Goal: Task Accomplishment & Management: Manage account settings

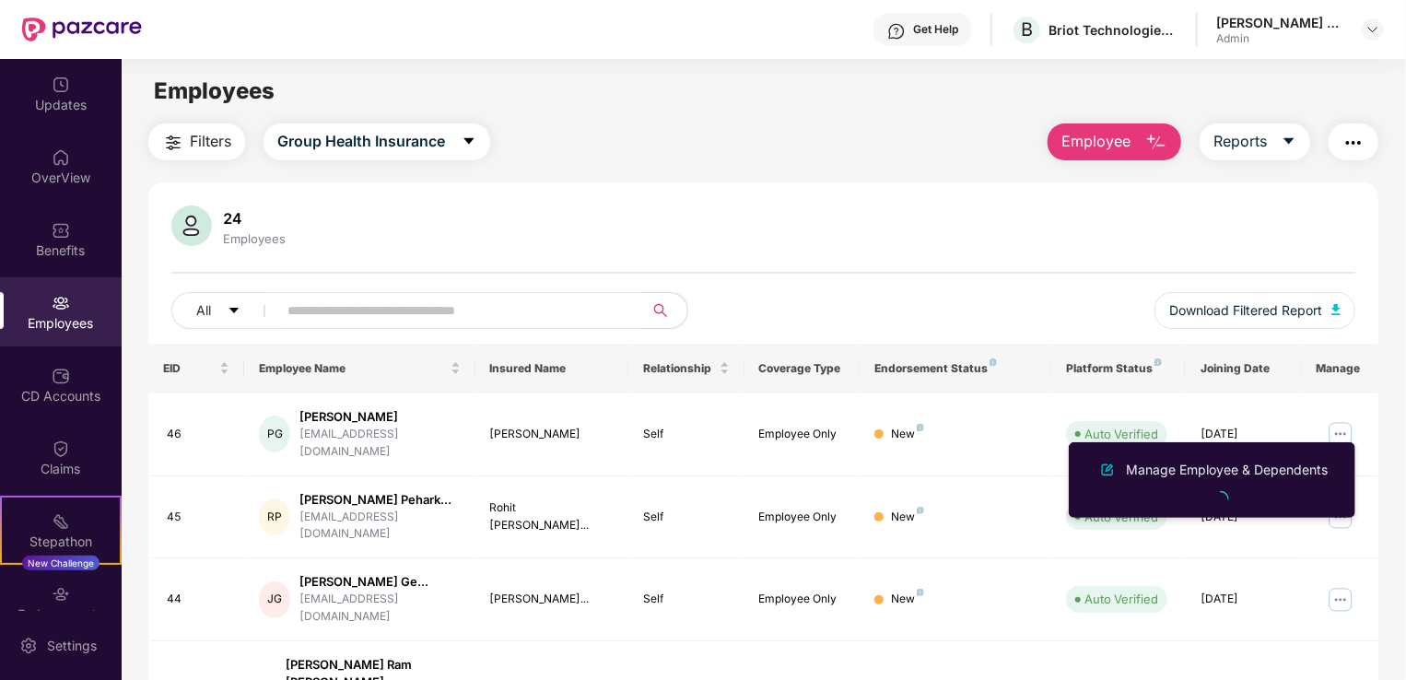
scroll to position [369, 0]
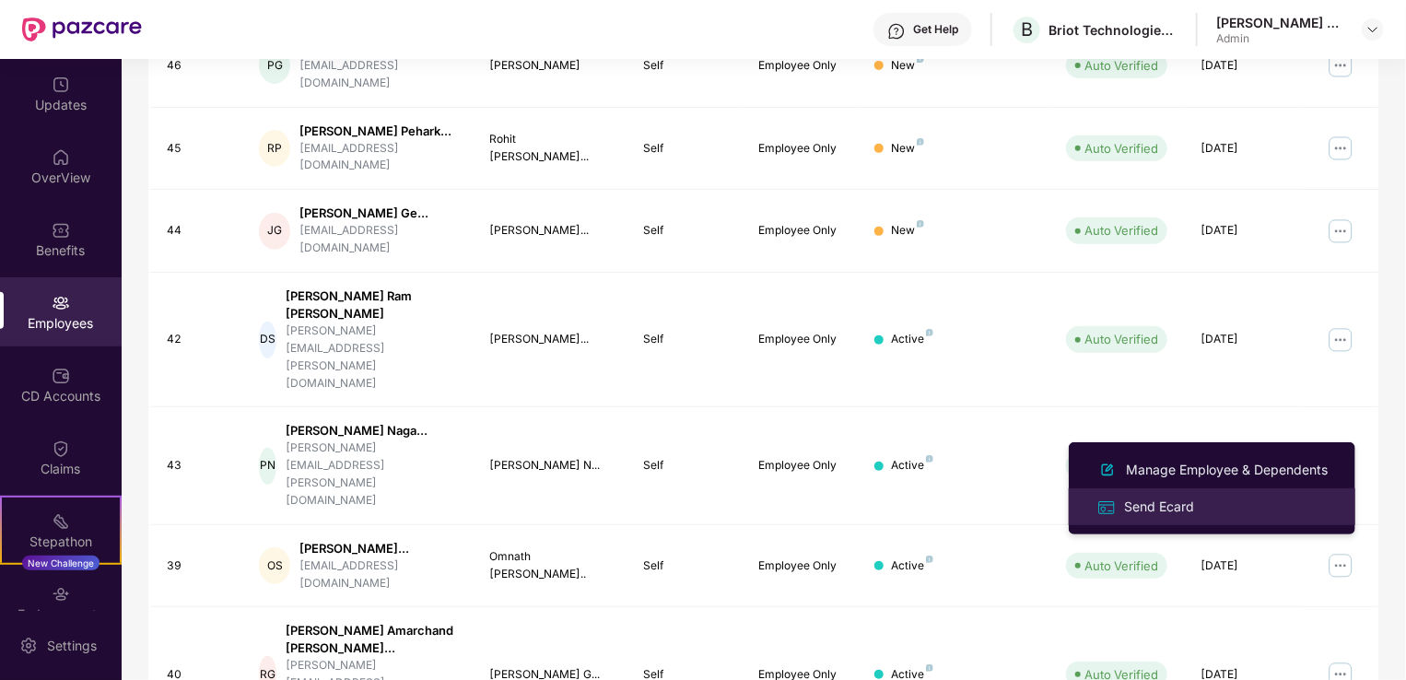
click at [1146, 507] on div "Send Ecard" at bounding box center [1158, 507] width 77 height 20
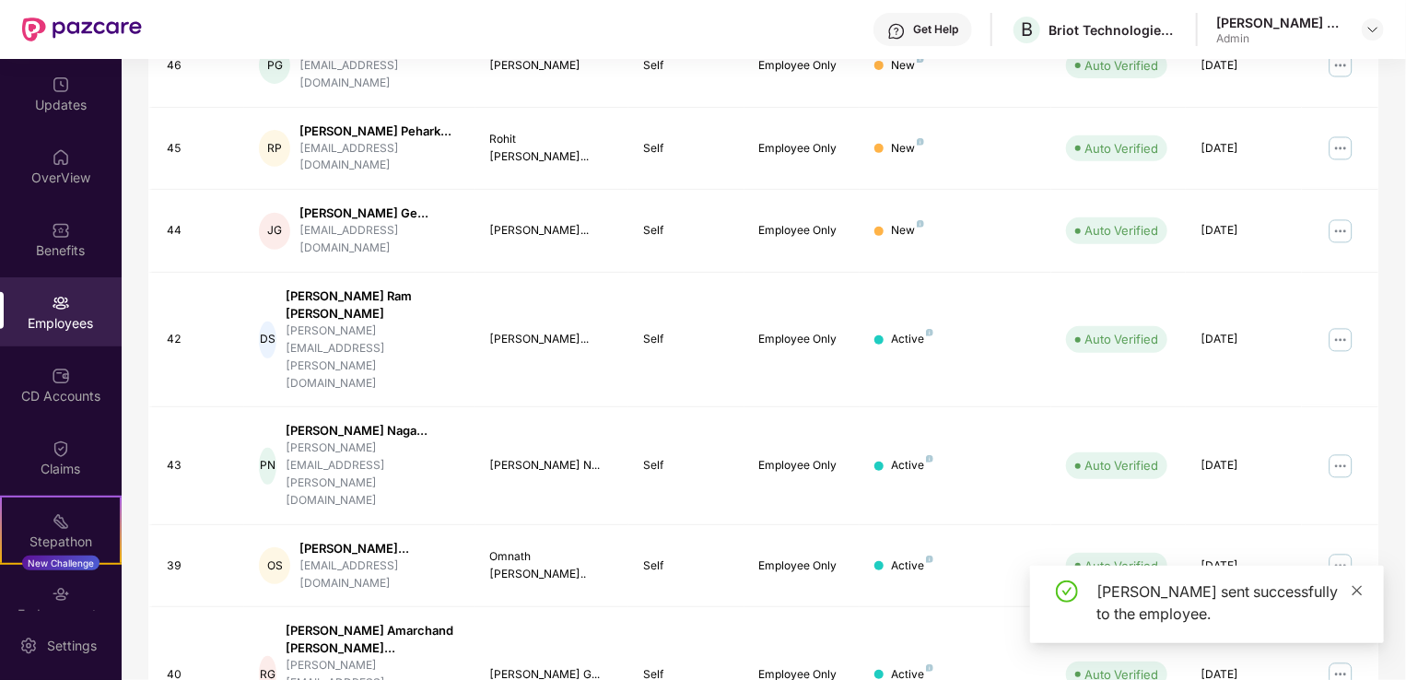
click at [1354, 587] on icon "close" at bounding box center [1357, 590] width 13 height 13
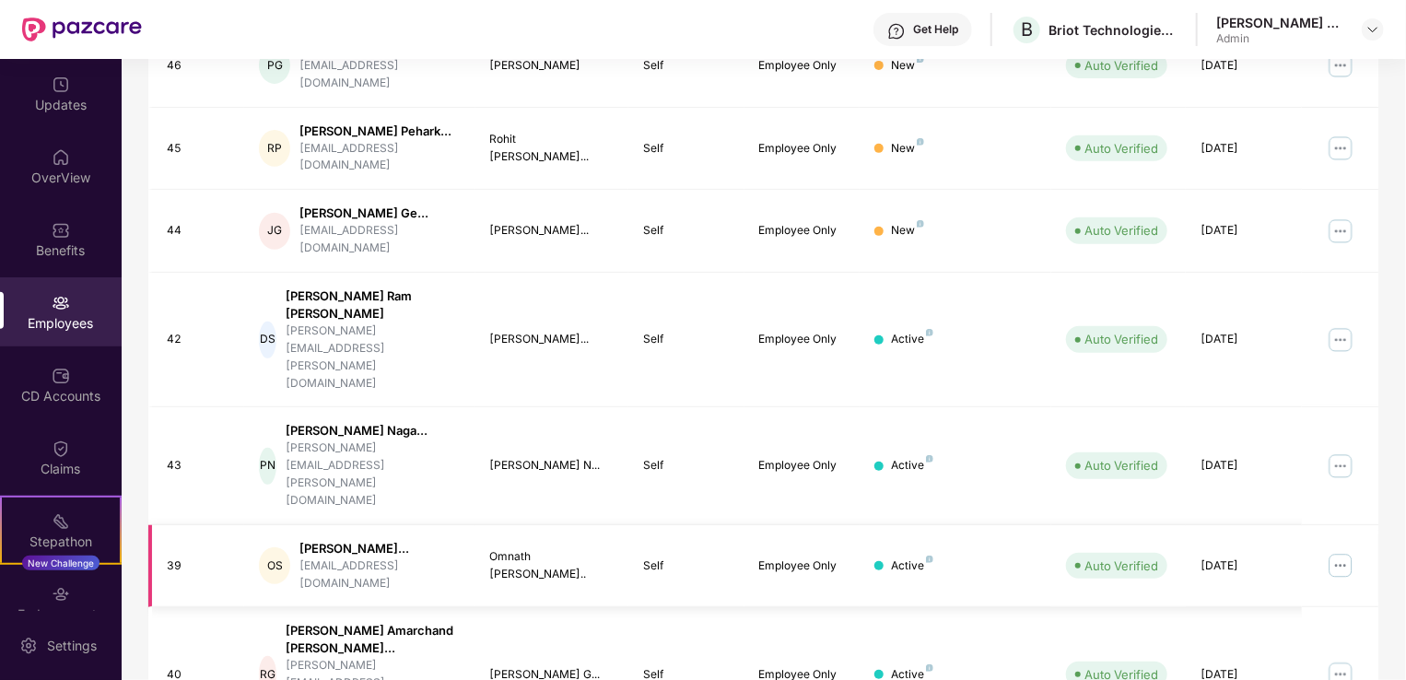
click at [1349, 551] on img at bounding box center [1340, 565] width 29 height 29
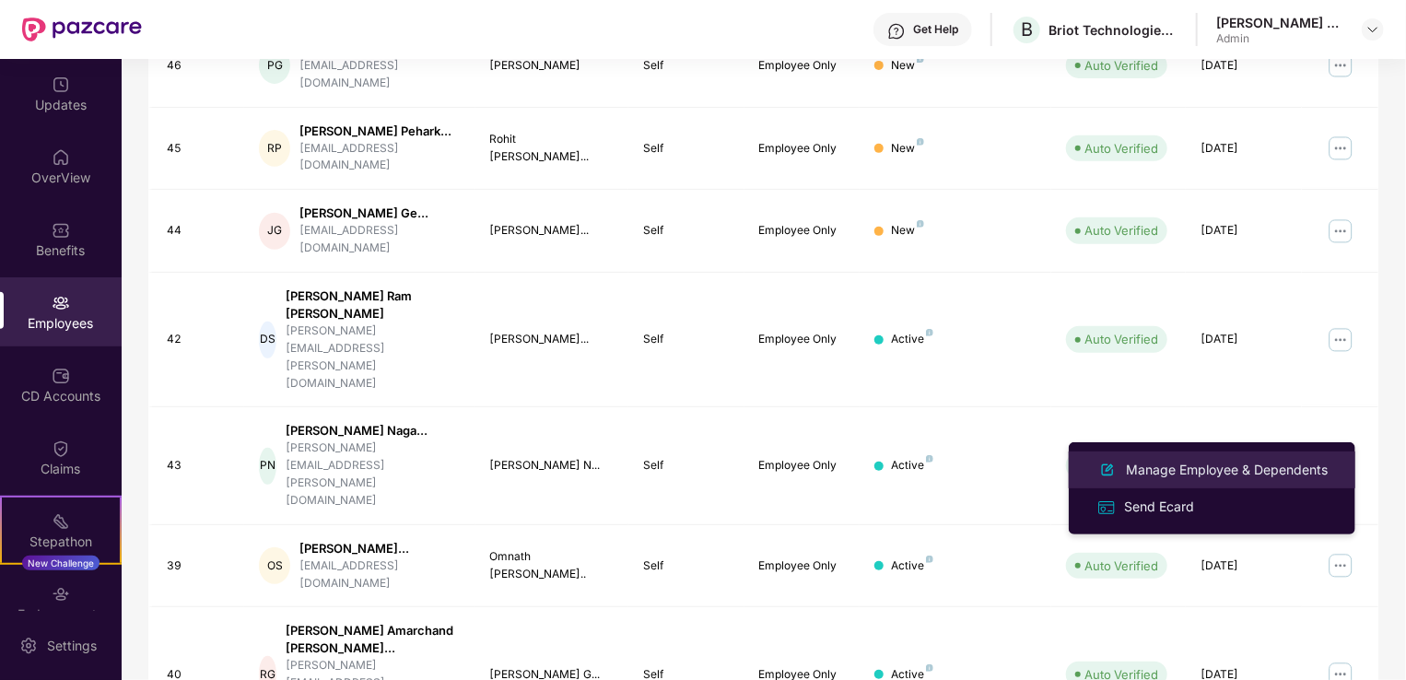
click at [1241, 474] on div "Manage Employee & Dependents" at bounding box center [1226, 470] width 209 height 20
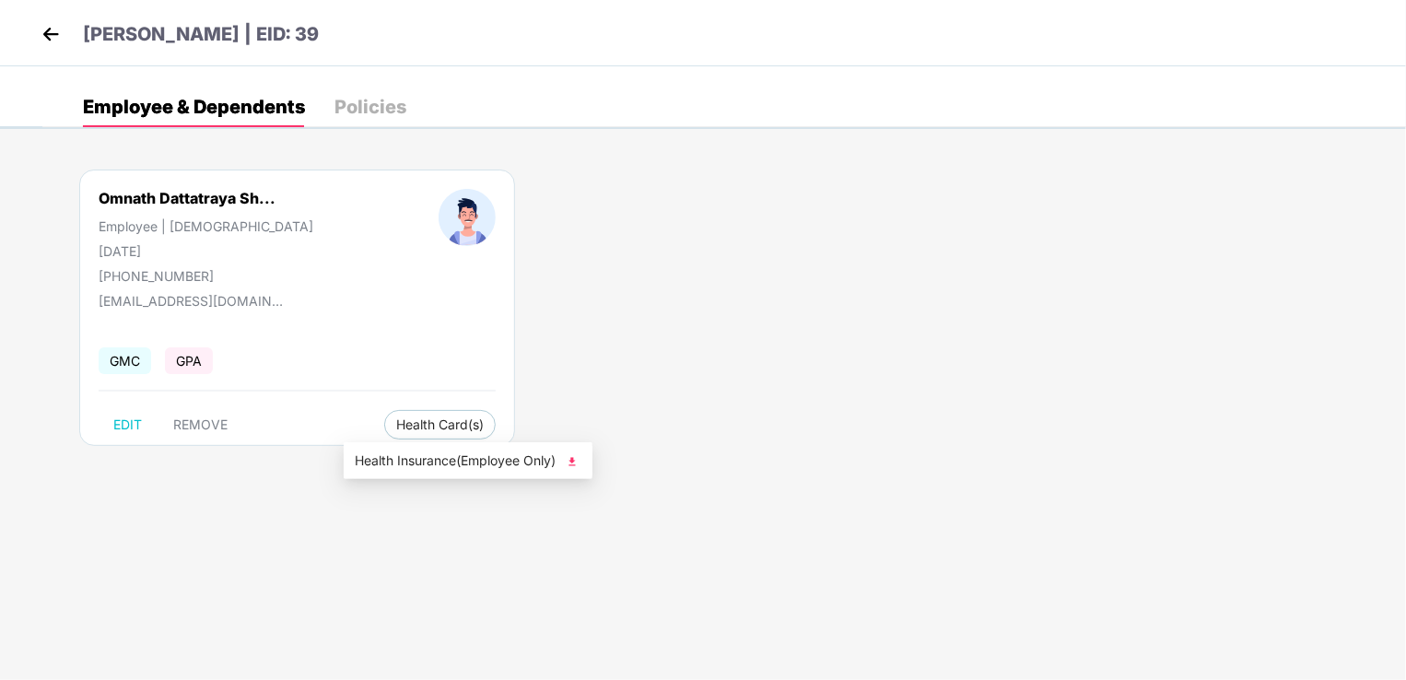
click at [492, 459] on span "Health Insurance(Employee Only)" at bounding box center [468, 461] width 227 height 20
click at [51, 31] on img at bounding box center [51, 34] width 28 height 28
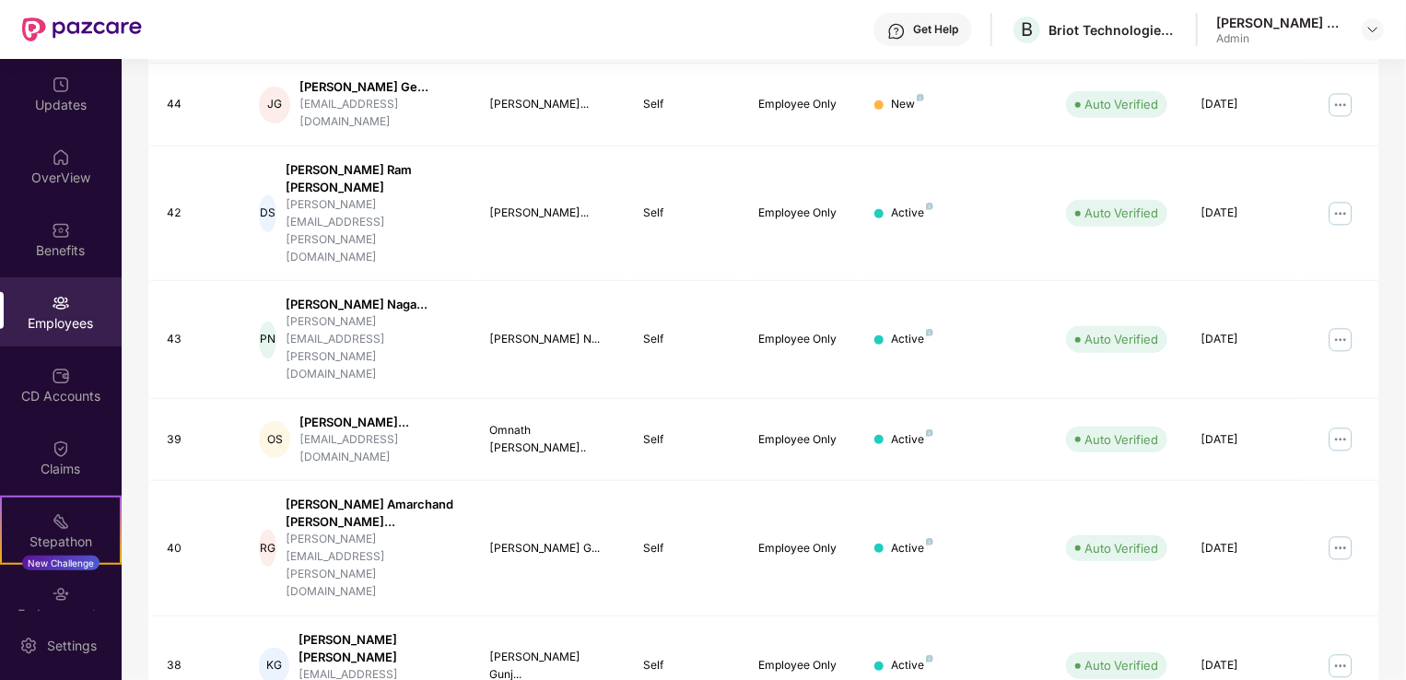
scroll to position [496, 0]
click at [399, 630] on div "[PERSON_NAME] [PERSON_NAME]" at bounding box center [380, 647] width 162 height 35
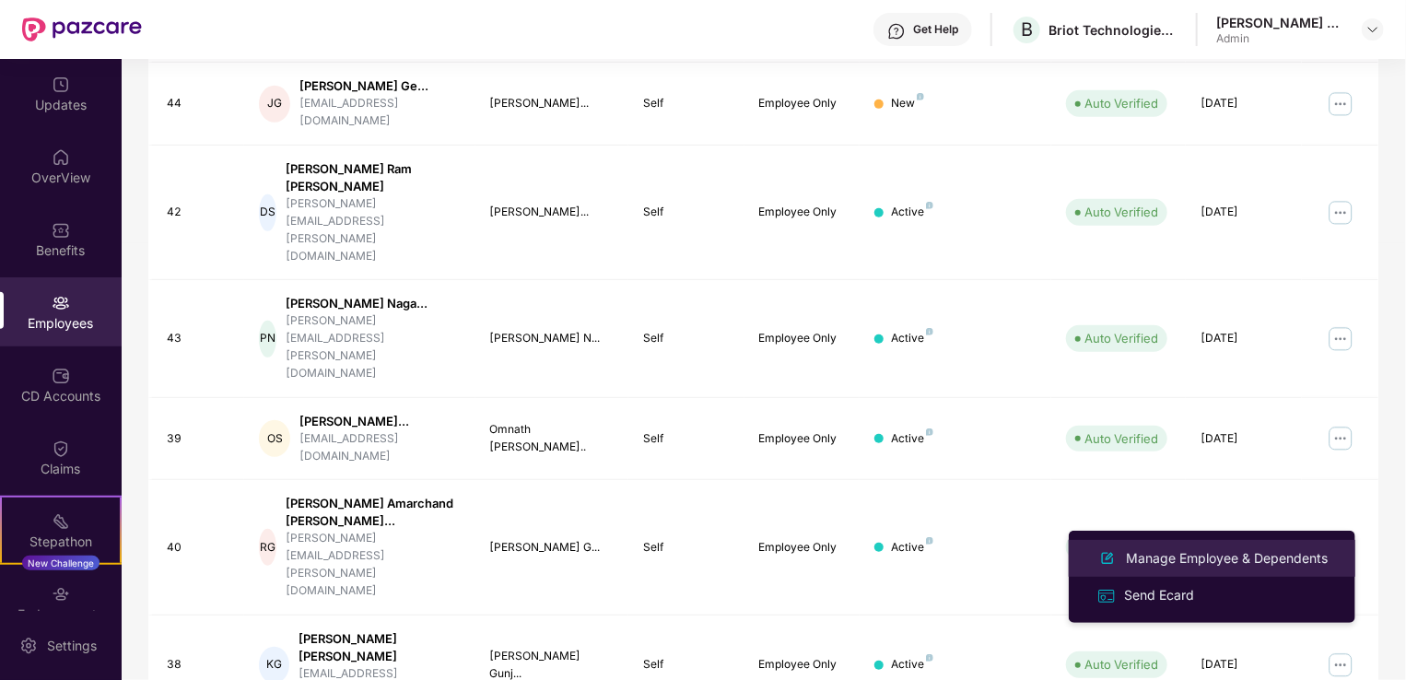
click at [1256, 552] on div "Manage Employee & Dependents" at bounding box center [1226, 558] width 209 height 20
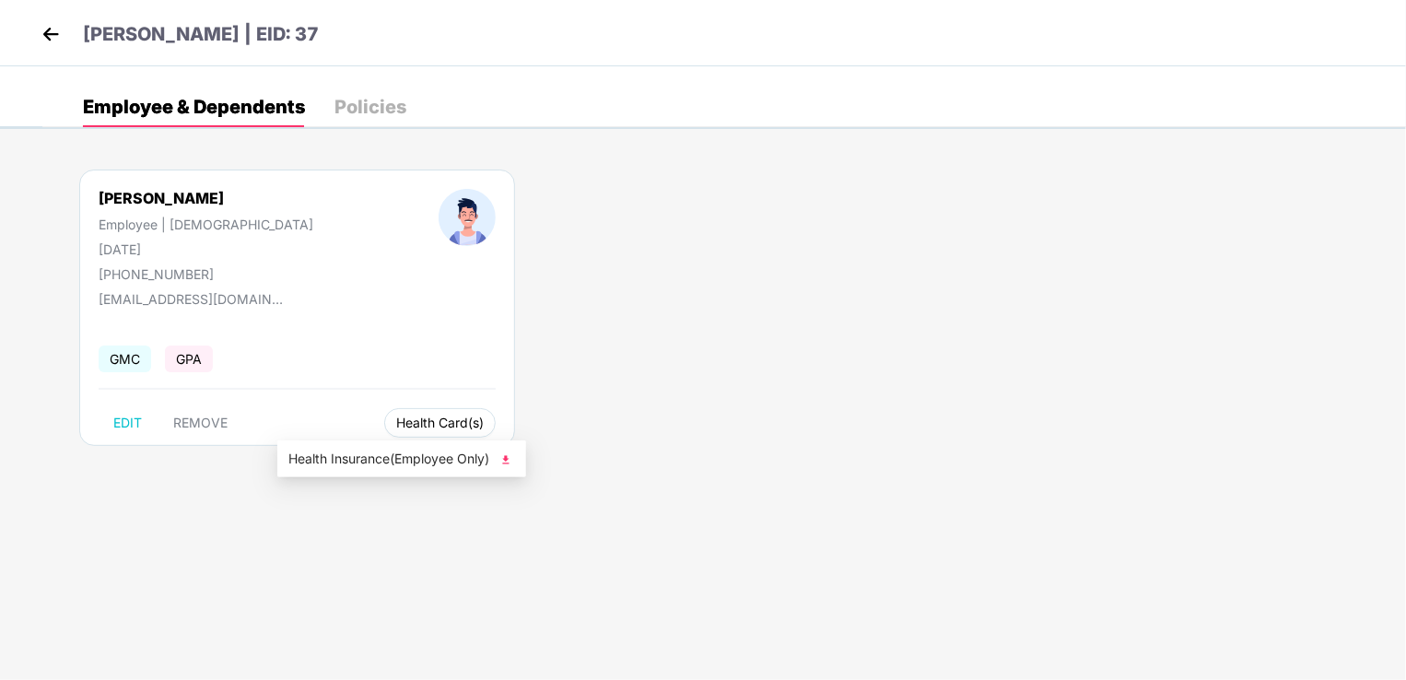
click at [396, 424] on span "Health Card(s)" at bounding box center [440, 422] width 88 height 9
click at [374, 461] on span "Health Insurance(Employee Only)" at bounding box center [401, 459] width 227 height 20
